Goal: Task Accomplishment & Management: Use online tool/utility

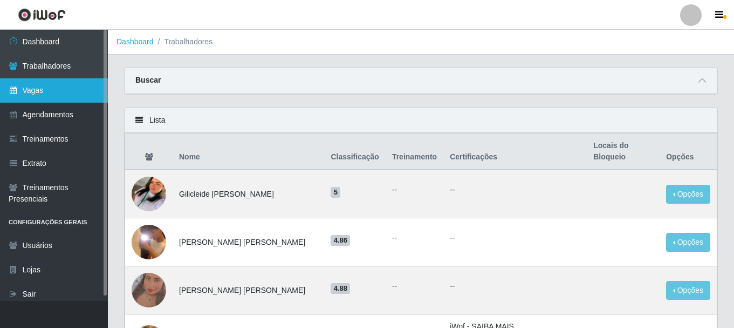
click at [42, 86] on link "Vagas" at bounding box center [54, 90] width 108 height 24
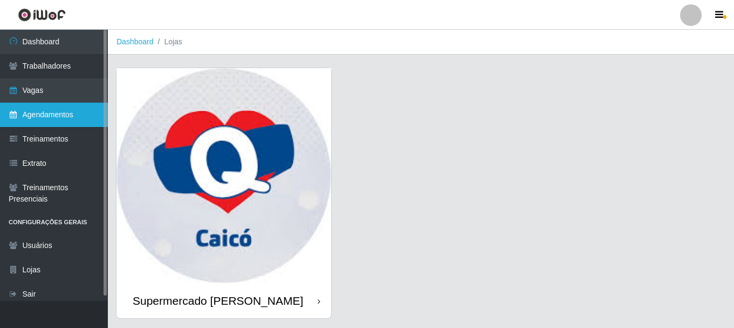
click at [38, 109] on link "Agendamentos" at bounding box center [54, 115] width 108 height 24
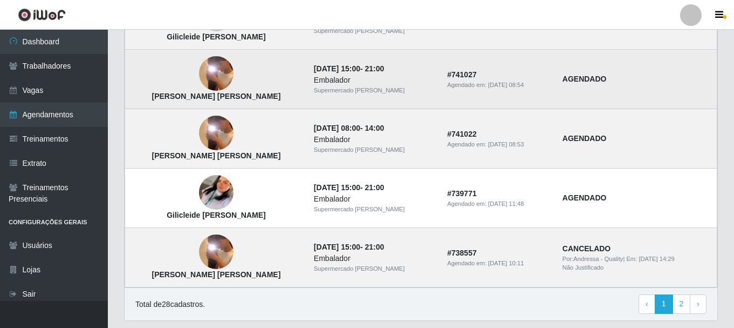
scroll to position [799, 0]
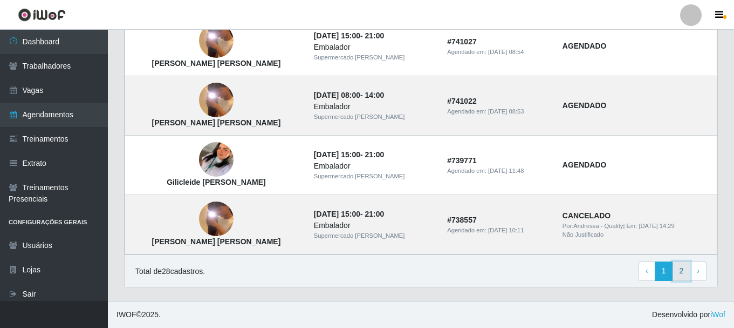
click at [677, 272] on link "2" at bounding box center [682, 270] width 18 height 19
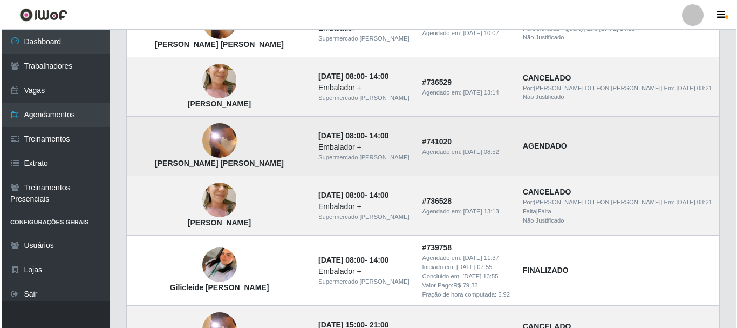
scroll to position [324, 0]
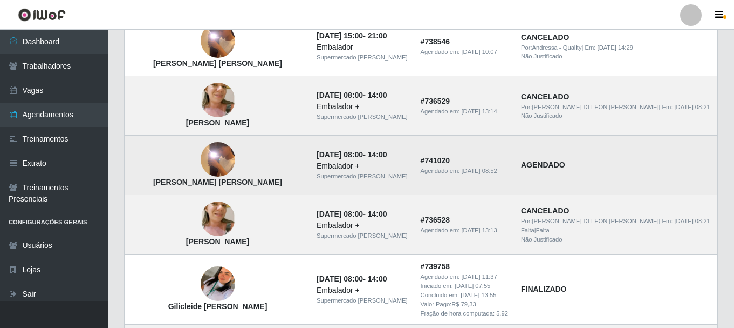
click at [206, 162] on img at bounding box center [218, 159] width 35 height 77
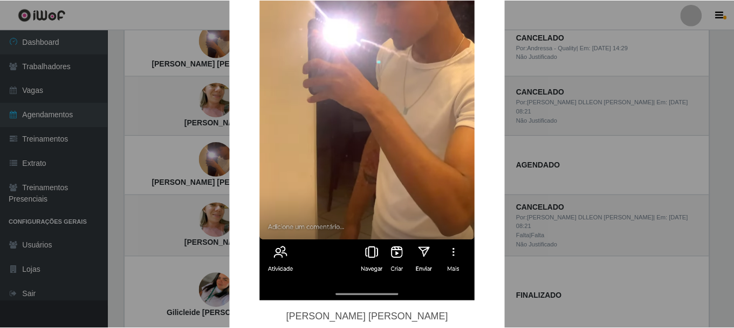
scroll to position [260, 0]
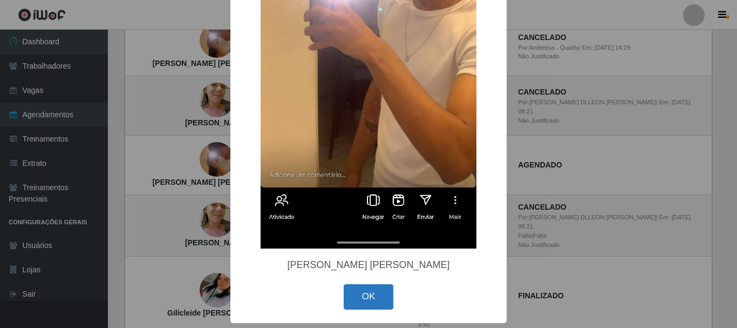
click at [366, 295] on button "OK" at bounding box center [369, 296] width 50 height 25
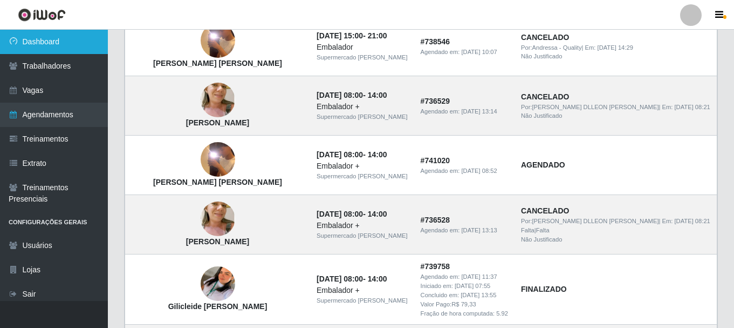
click at [33, 44] on link "Dashboard" at bounding box center [54, 42] width 108 height 24
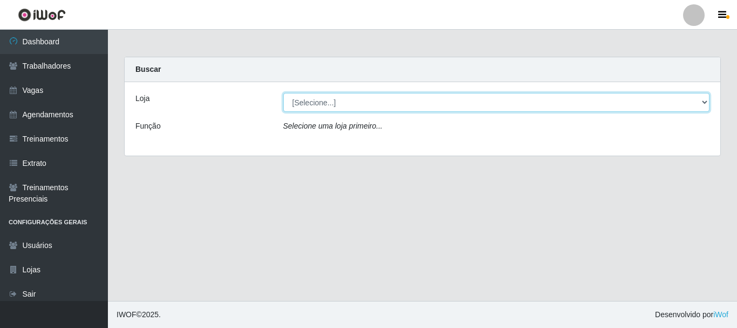
drag, startPoint x: 310, startPoint y: 100, endPoint x: 307, endPoint y: 106, distance: 7.0
click at [310, 101] on select "[Selecione...] Supermercado [PERSON_NAME]" at bounding box center [496, 102] width 427 height 19
select select "512"
click at [283, 93] on select "[Selecione...] Supermercado [PERSON_NAME]" at bounding box center [496, 102] width 427 height 19
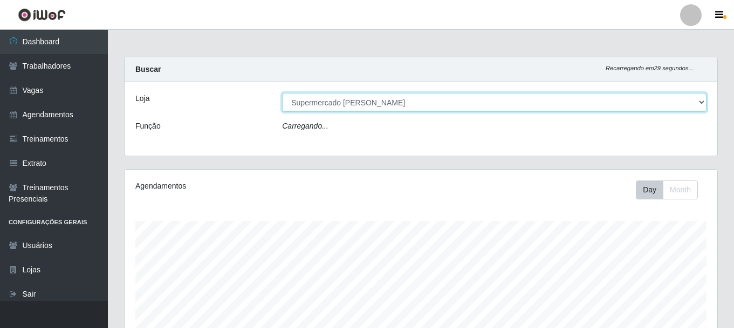
scroll to position [224, 593]
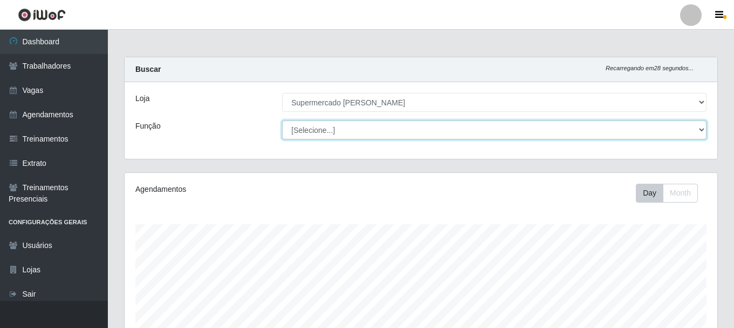
click at [353, 128] on select "[Selecione...] Embalador Embalador + Embalador ++" at bounding box center [494, 129] width 425 height 19
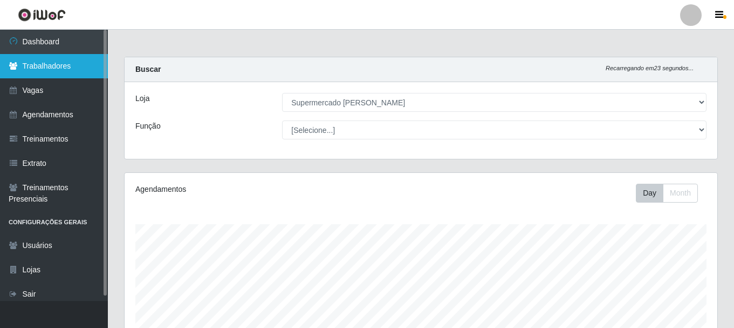
click at [50, 67] on link "Trabalhadores" at bounding box center [54, 66] width 108 height 24
